Goal: Obtain resource: Obtain resource

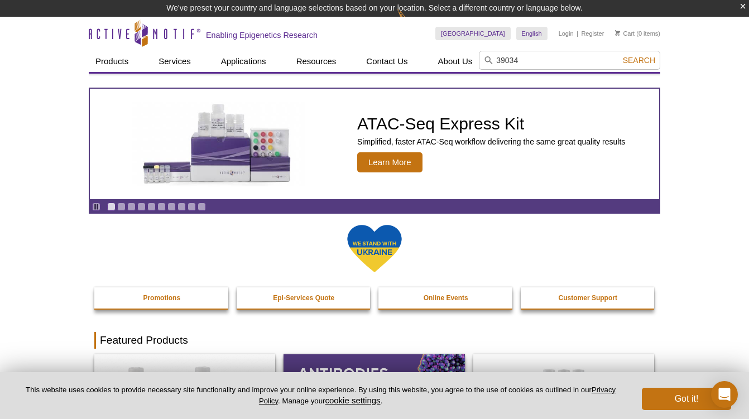
type input "39034"
click at [620, 55] on button "Search" at bounding box center [639, 60] width 39 height 10
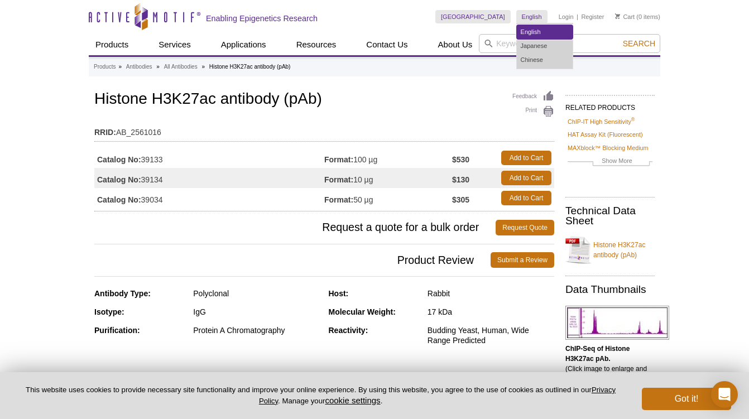
click at [548, 38] on link "English" at bounding box center [545, 32] width 56 height 14
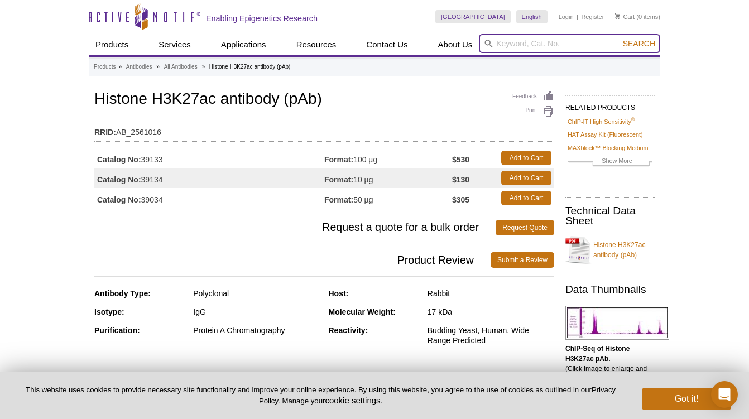
click at [599, 40] on input "search" at bounding box center [569, 43] width 181 height 19
paste input "53155"
click at [620, 39] on button "Search" at bounding box center [639, 44] width 39 height 10
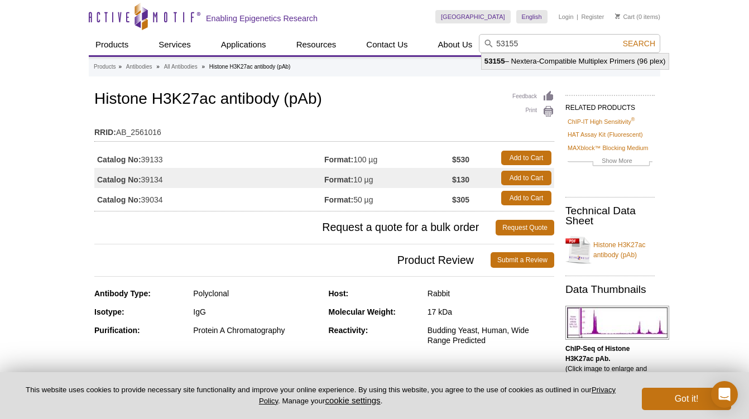
click at [575, 61] on li "53155 – Nextera-Compatible Multiplex Primers (96 plex)" at bounding box center [575, 62] width 187 height 16
type input "53155 – Nextera-Compatible Multiplex Primers (96 plex)"
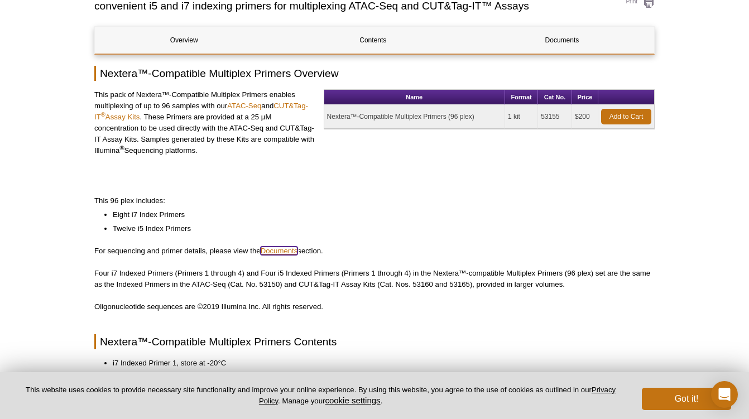
click at [284, 251] on link "Documents" at bounding box center [279, 251] width 37 height 8
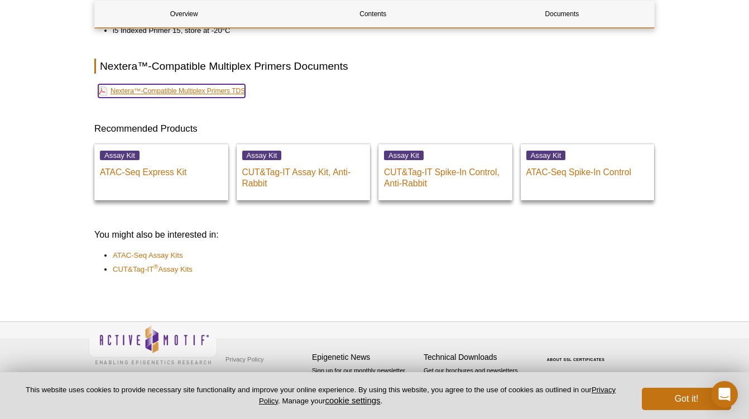
click at [198, 89] on link "Nextera™-Compatible Multiplex Primers TDS" at bounding box center [171, 90] width 147 height 13
